Goal: Information Seeking & Learning: Learn about a topic

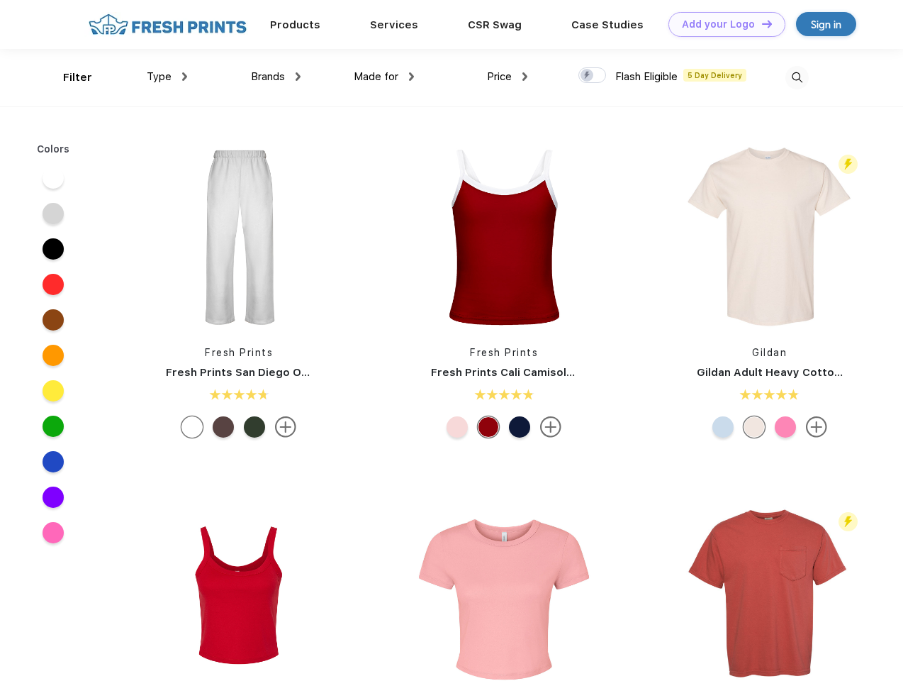
click at [722, 24] on link "Add your Logo Design Tool" at bounding box center [727, 24] width 117 height 25
click at [0, 0] on div "Design Tool" at bounding box center [0, 0] width 0 height 0
click at [761, 23] on link "Add your Logo Design Tool" at bounding box center [727, 24] width 117 height 25
click at [68, 77] on div "Filter" at bounding box center [77, 77] width 29 height 16
click at [167, 77] on span "Type" at bounding box center [159, 76] width 25 height 13
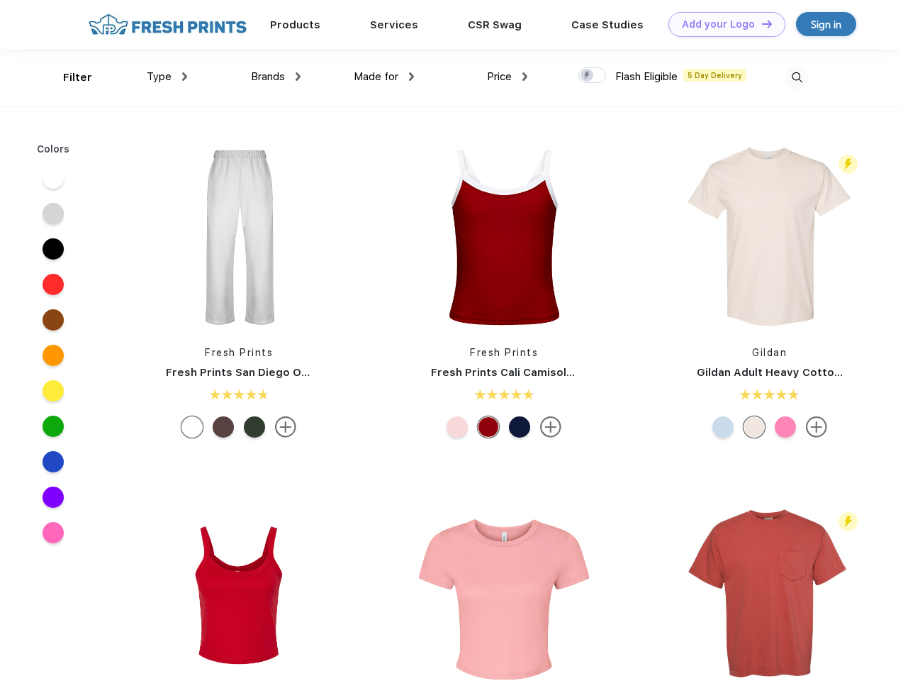
click at [276, 77] on span "Brands" at bounding box center [268, 76] width 34 height 13
click at [384, 77] on span "Made for" at bounding box center [376, 76] width 45 height 13
click at [508, 77] on span "Price" at bounding box center [499, 76] width 25 height 13
click at [593, 76] on div at bounding box center [593, 75] width 28 height 16
click at [588, 76] on input "checkbox" at bounding box center [583, 71] width 9 height 9
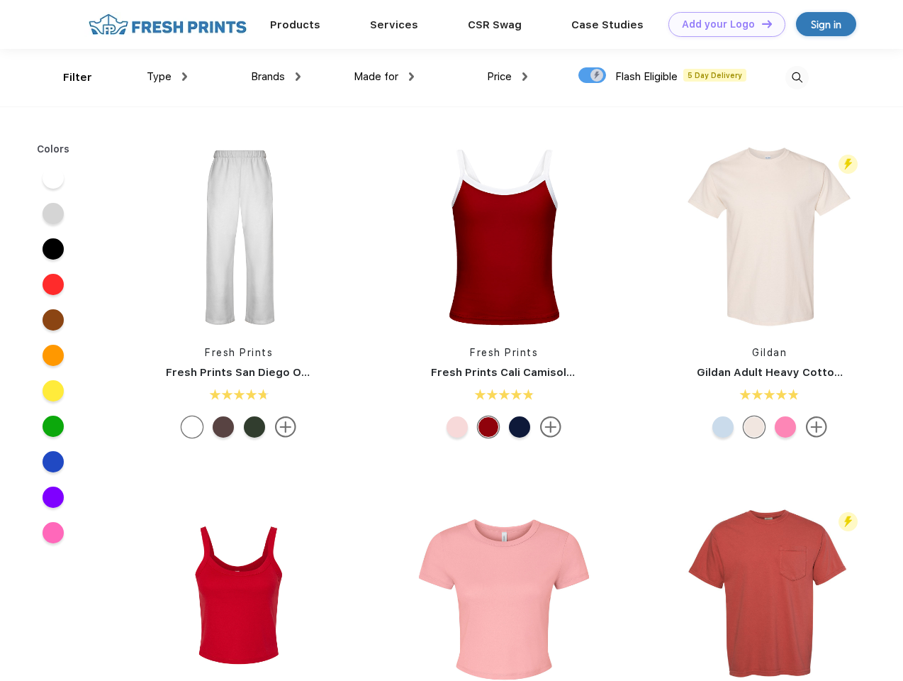
click at [797, 77] on img at bounding box center [797, 77] width 23 height 23
